Goal: Task Accomplishment & Management: Use online tool/utility

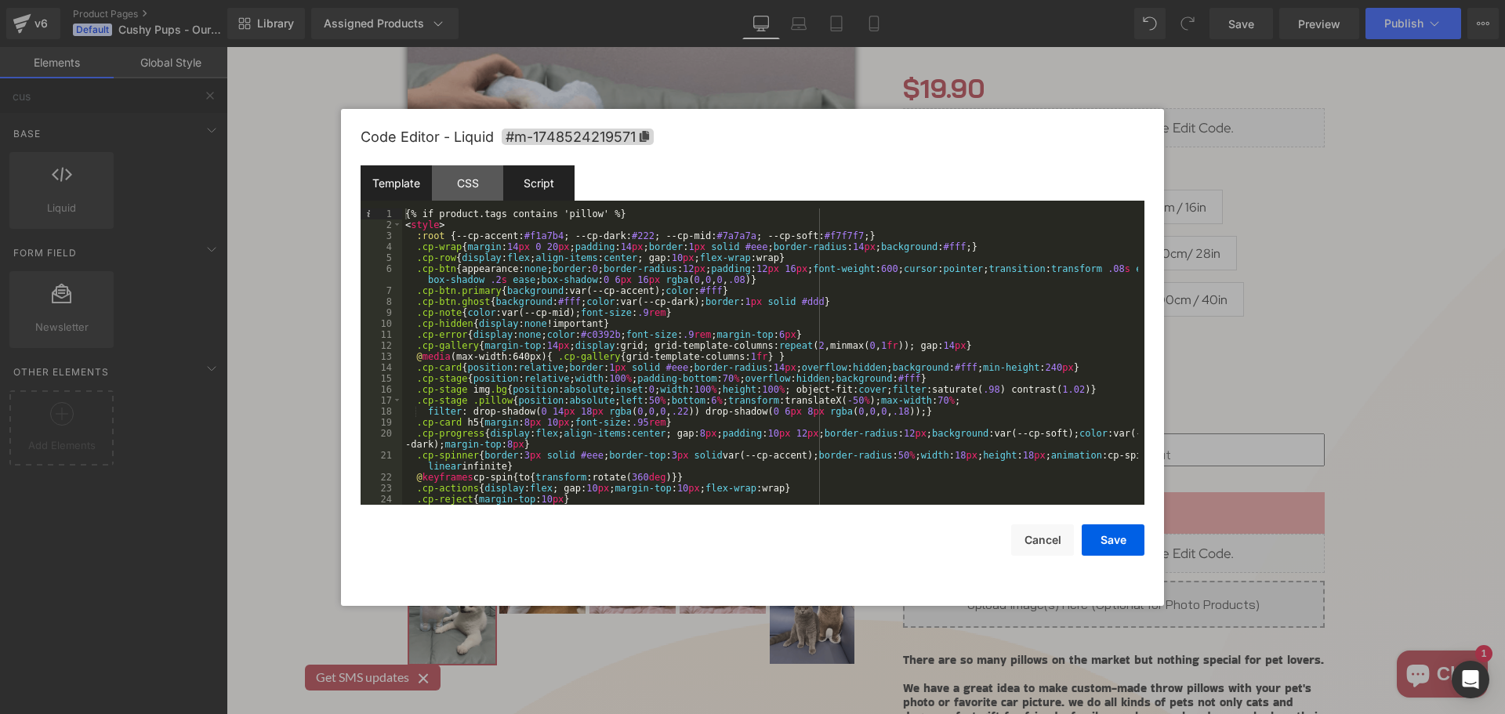
click at [539, 183] on div "Script" at bounding box center [538, 182] width 71 height 35
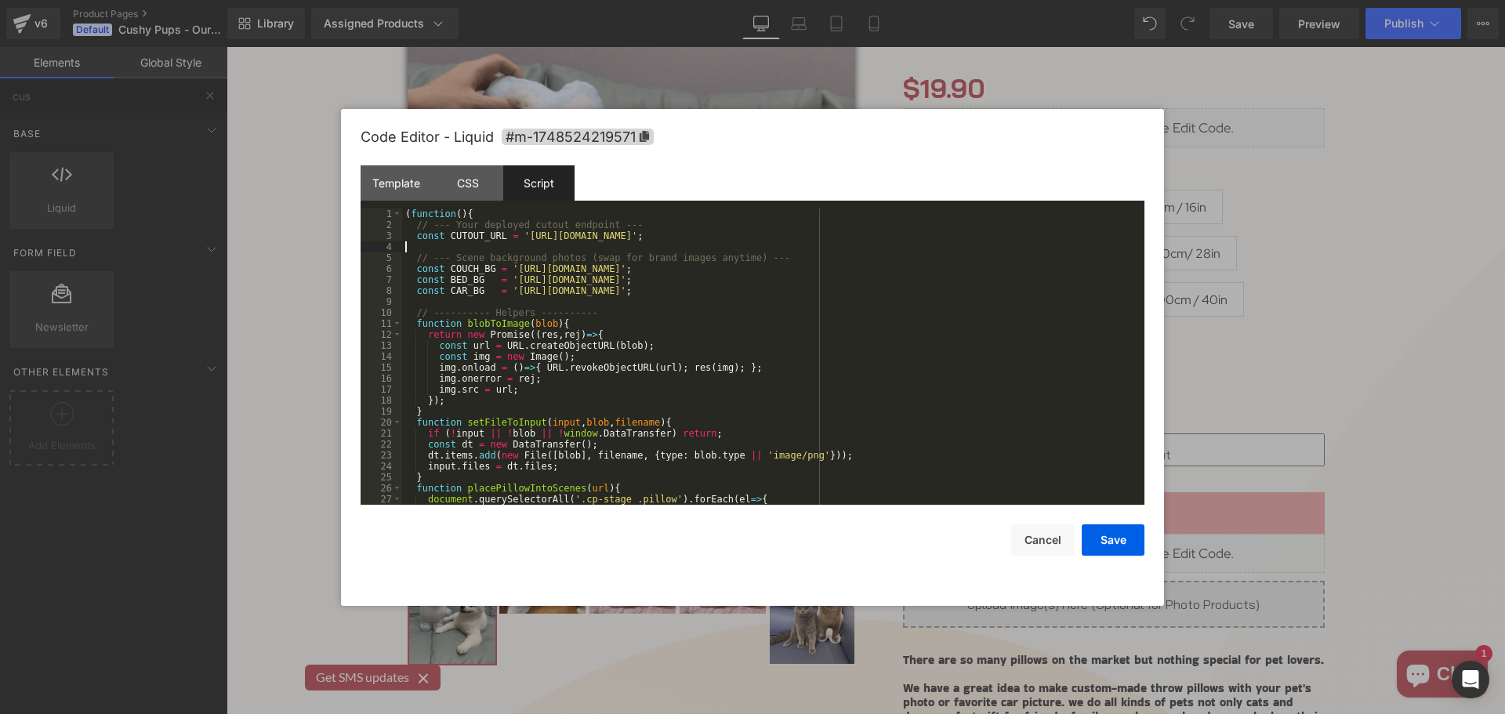
click at [529, 248] on div "( function ( ) { // --- Your deployed cutout endpoint --- const CUTOUT_URL = '[…" at bounding box center [770, 368] width 736 height 318
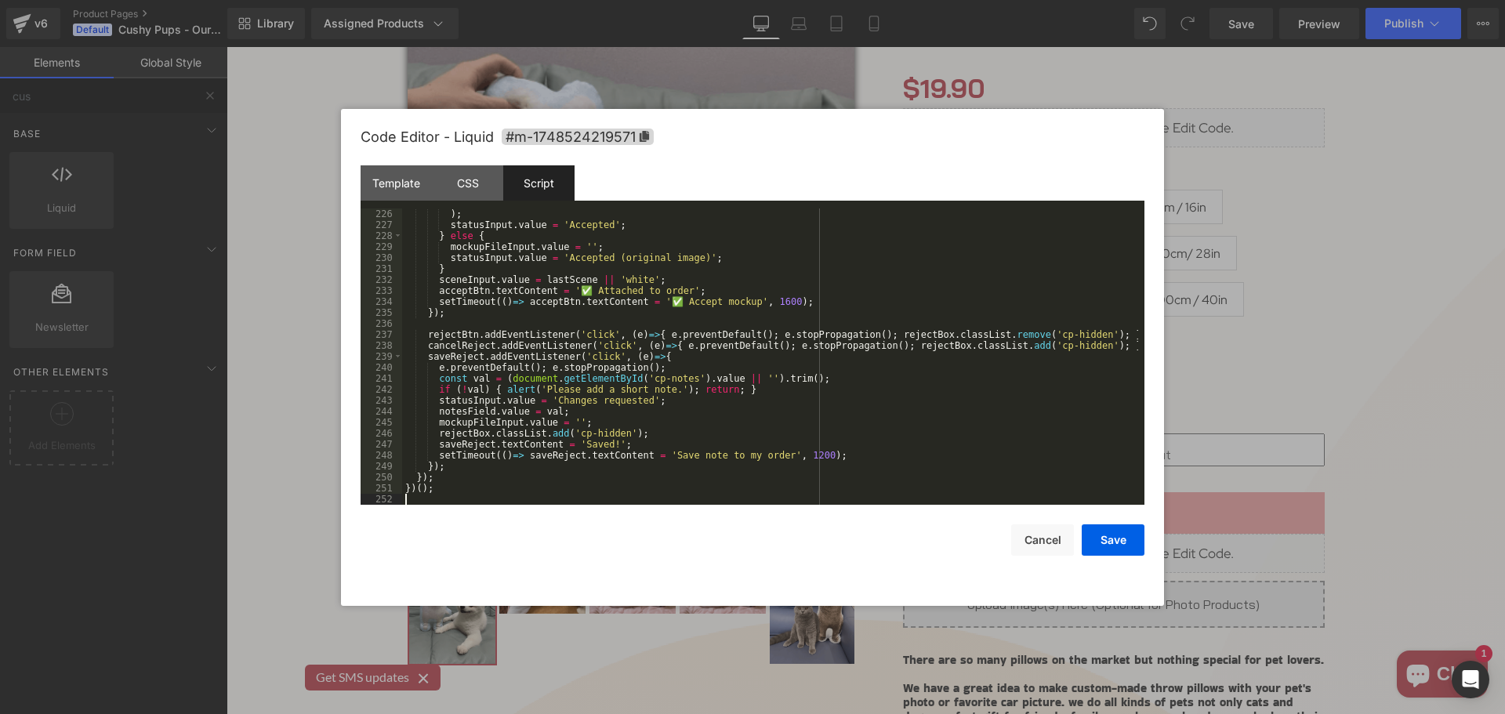
scroll to position [2491, 0]
click at [1123, 542] on button "Save" at bounding box center [1113, 539] width 63 height 31
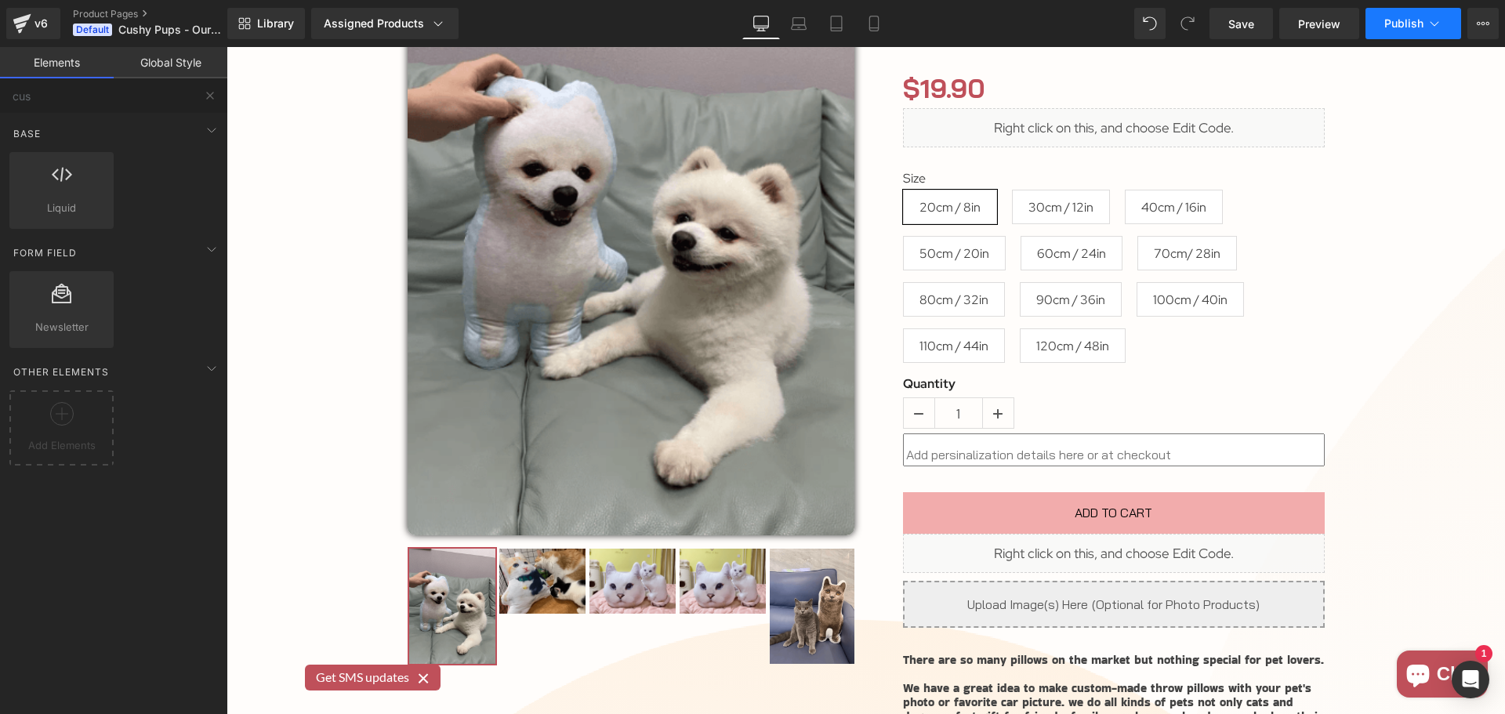
click at [1410, 27] on span "Publish" at bounding box center [1403, 23] width 39 height 13
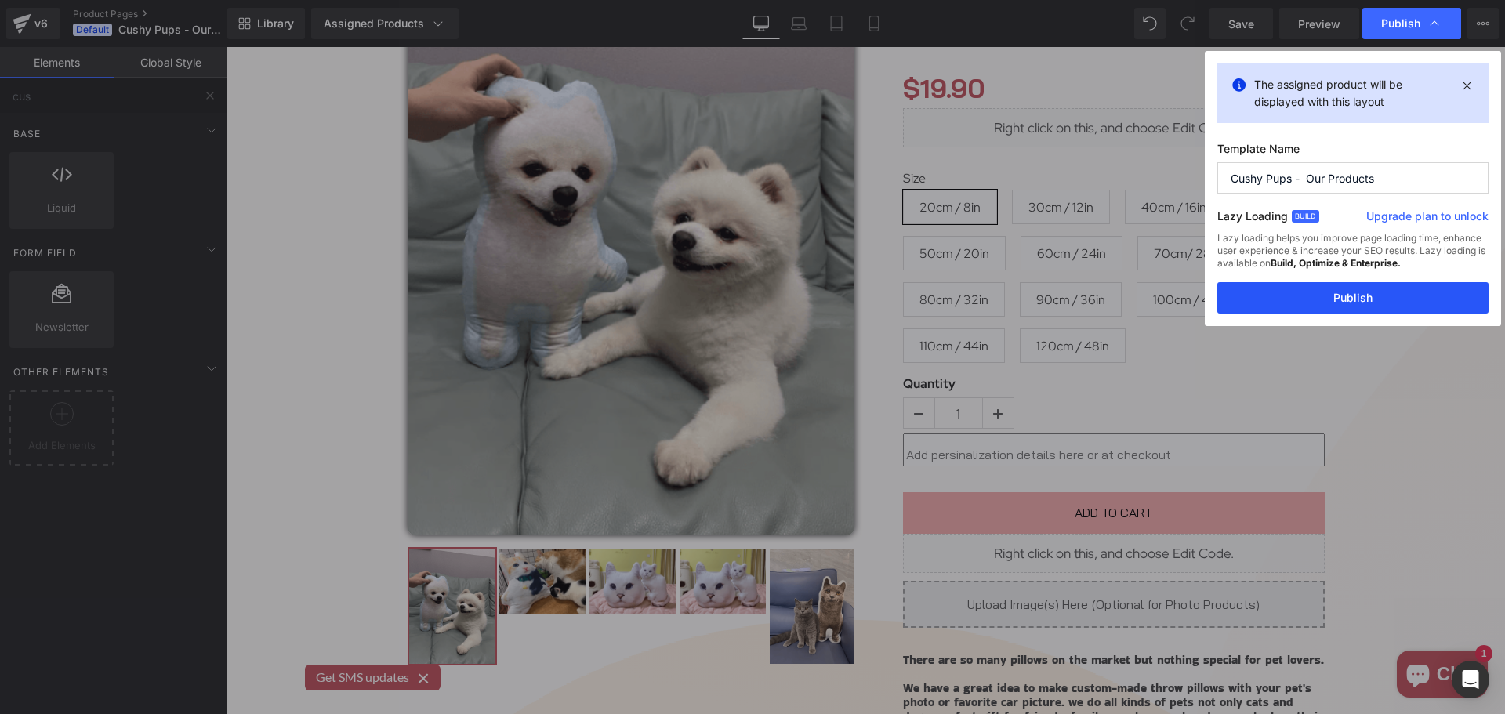
click at [1391, 292] on button "Publish" at bounding box center [1352, 297] width 271 height 31
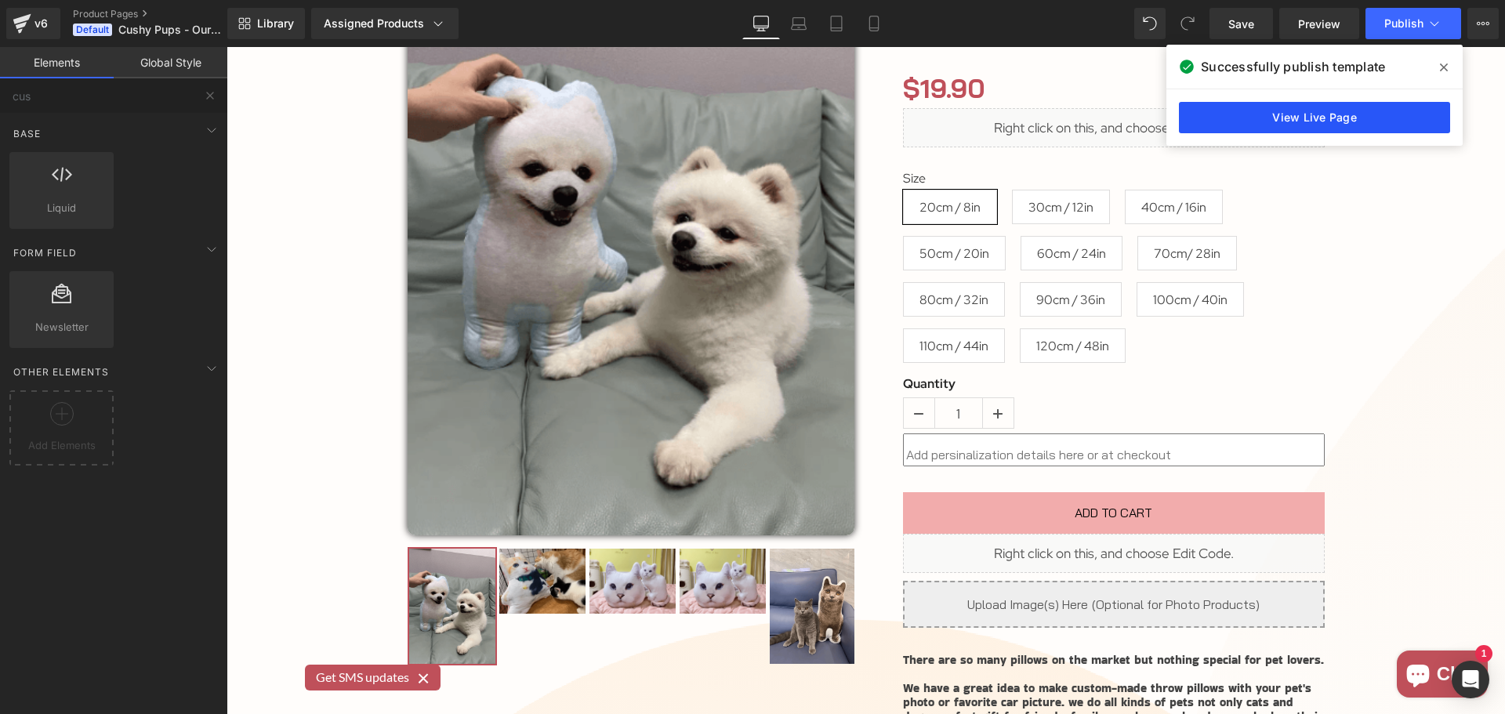
click at [1359, 108] on link "View Live Page" at bounding box center [1314, 117] width 271 height 31
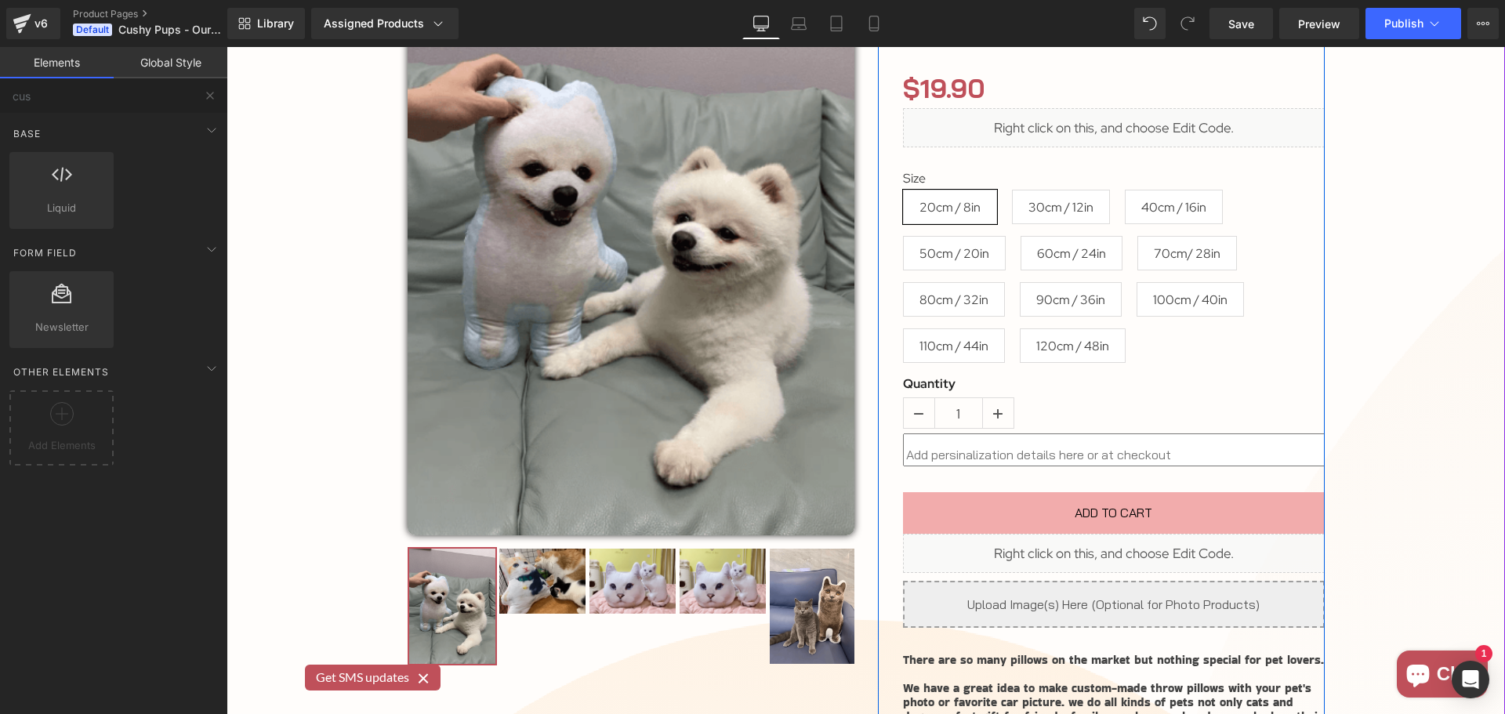
click at [1130, 544] on div "Liquid" at bounding box center [1114, 553] width 422 height 39
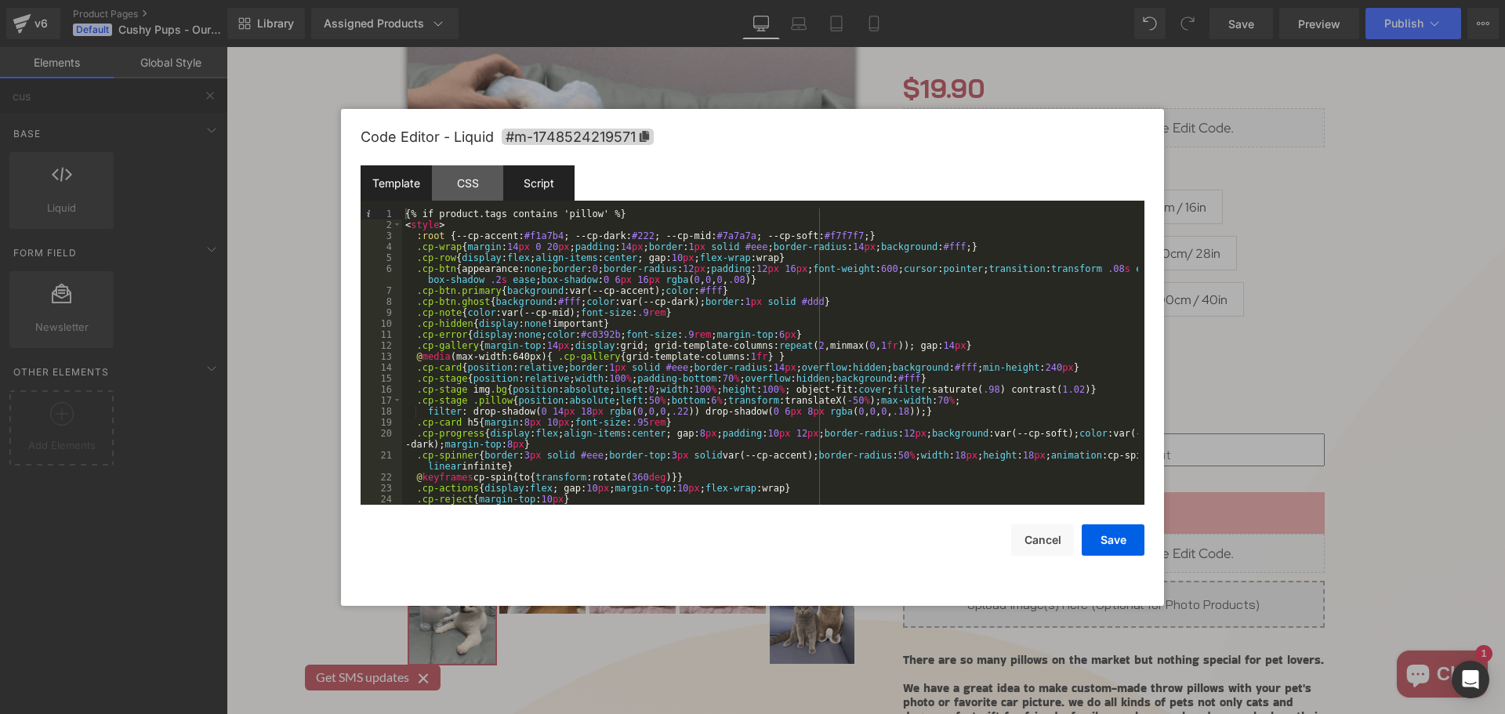
click at [533, 178] on div "Script" at bounding box center [538, 182] width 71 height 35
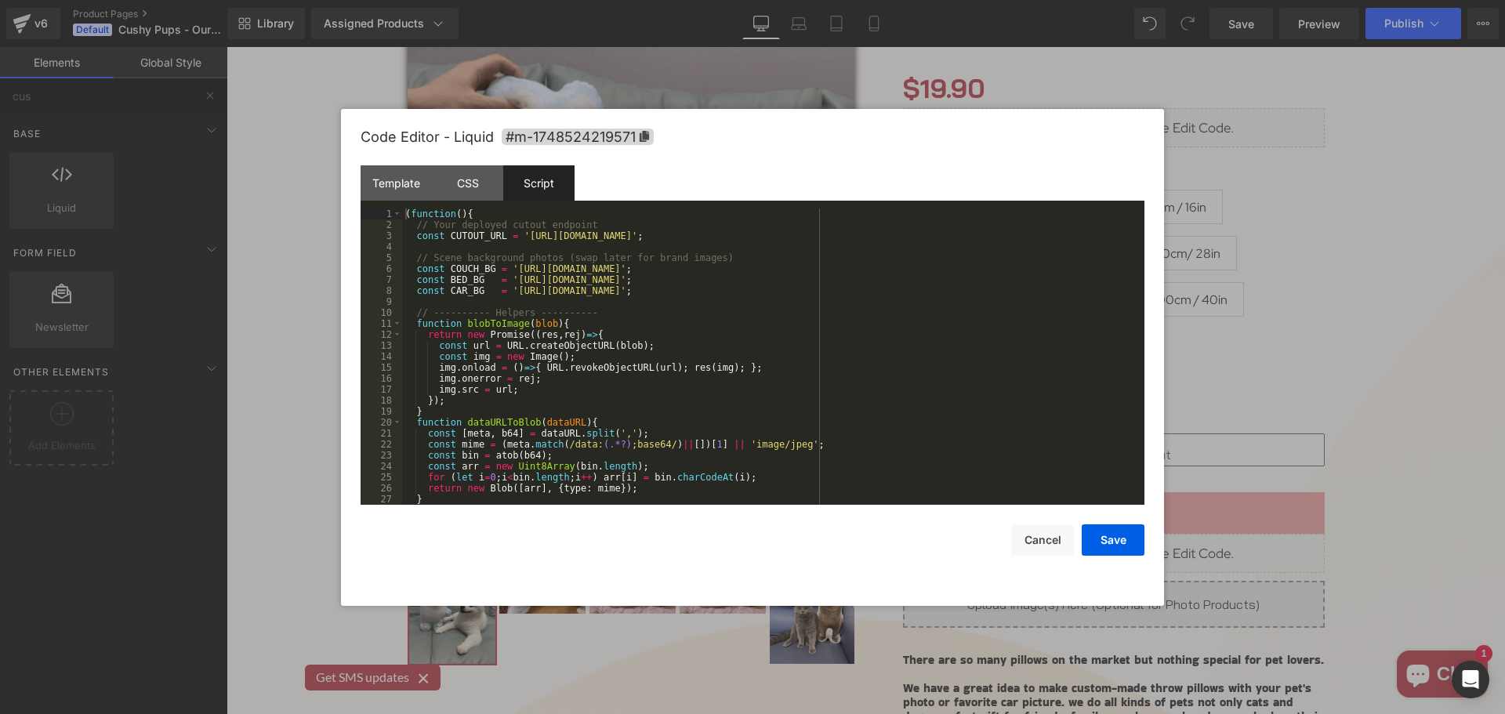
click at [542, 238] on div "( function ( ) { // Your deployed cutout endpoint const CUTOUT_URL = '[URL][DOM…" at bounding box center [770, 368] width 736 height 318
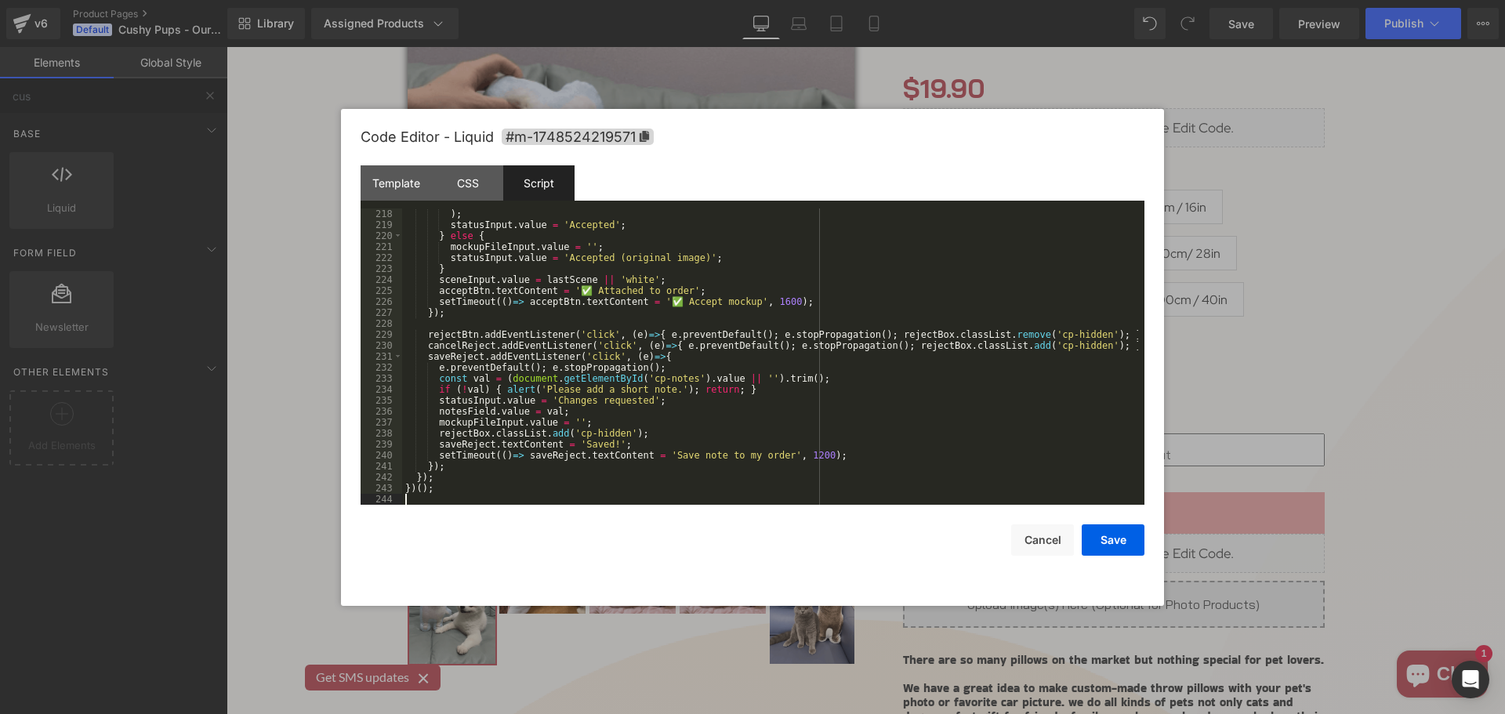
scroll to position [2404, 0]
click at [1124, 542] on button "Save" at bounding box center [1113, 539] width 63 height 31
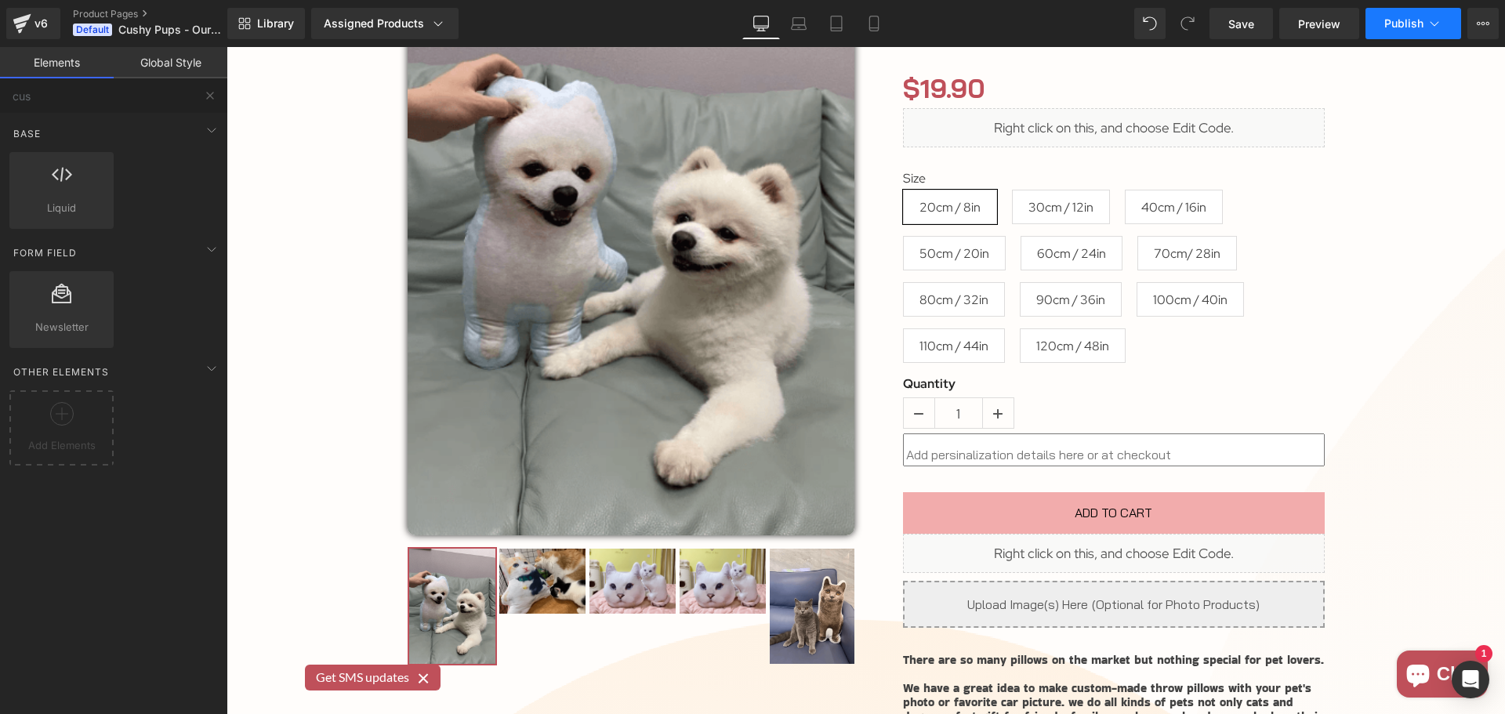
click at [1387, 20] on span "Publish" at bounding box center [1403, 23] width 39 height 13
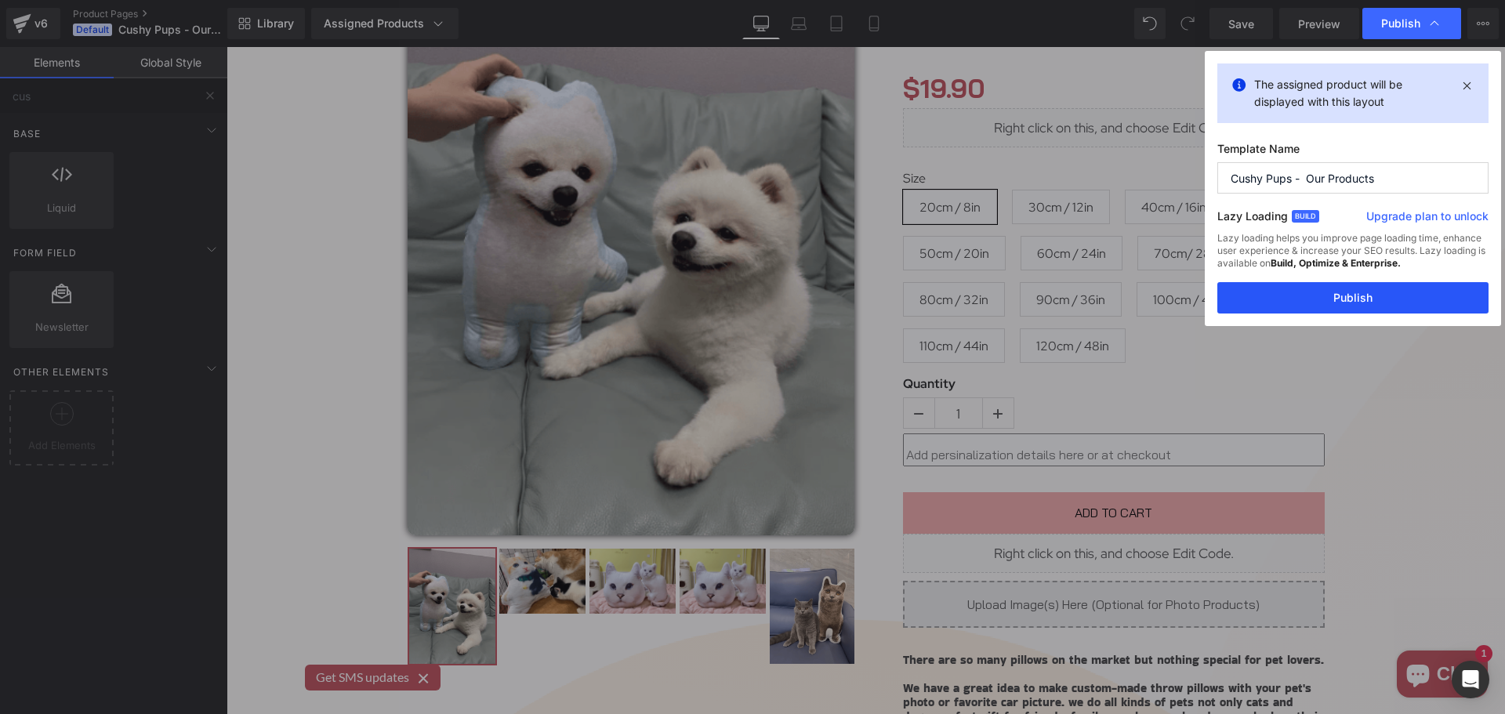
click at [1385, 292] on button "Publish" at bounding box center [1352, 297] width 271 height 31
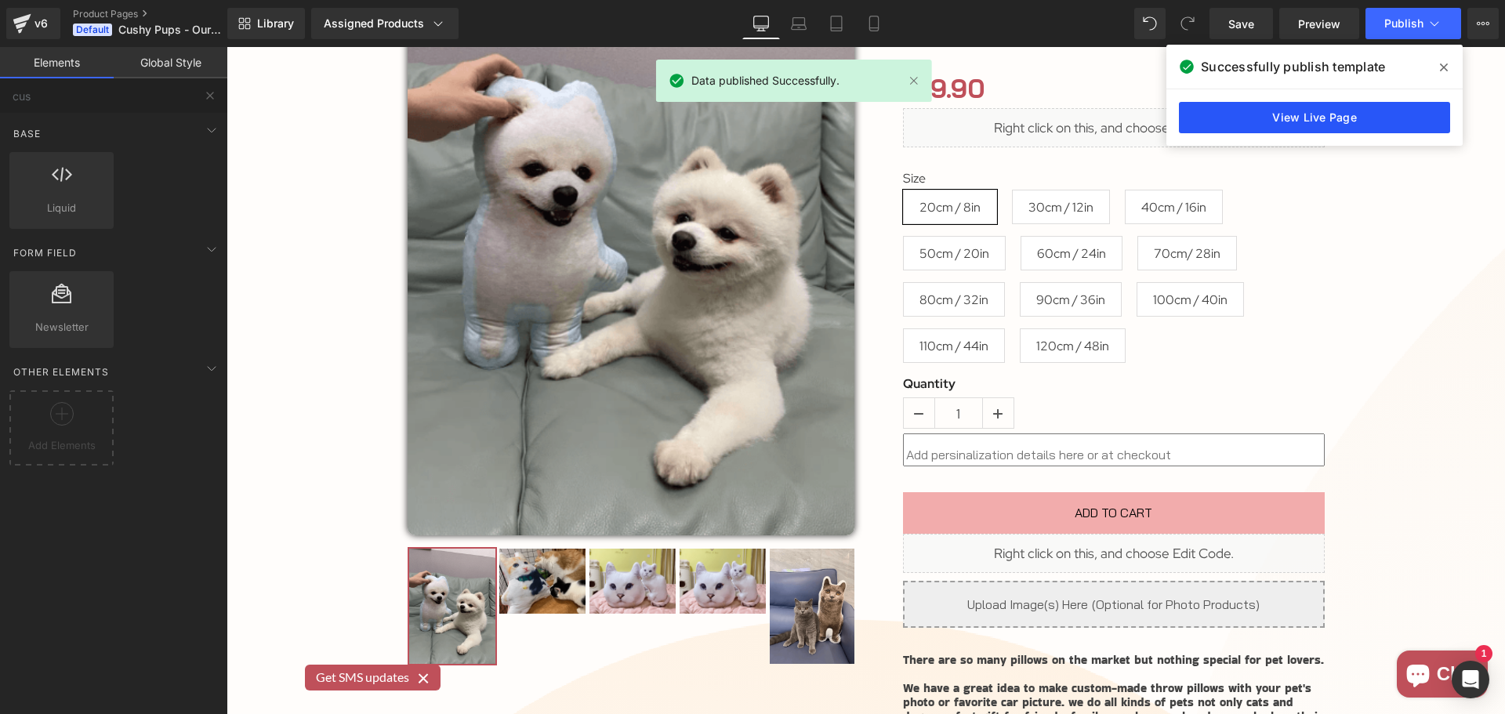
click at [1339, 118] on link "View Live Page" at bounding box center [1314, 117] width 271 height 31
